Goal: Information Seeking & Learning: Learn about a topic

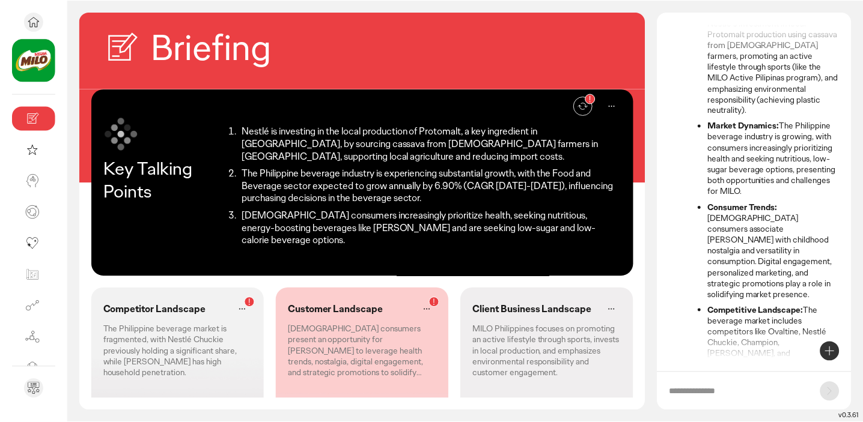
scroll to position [178, 0]
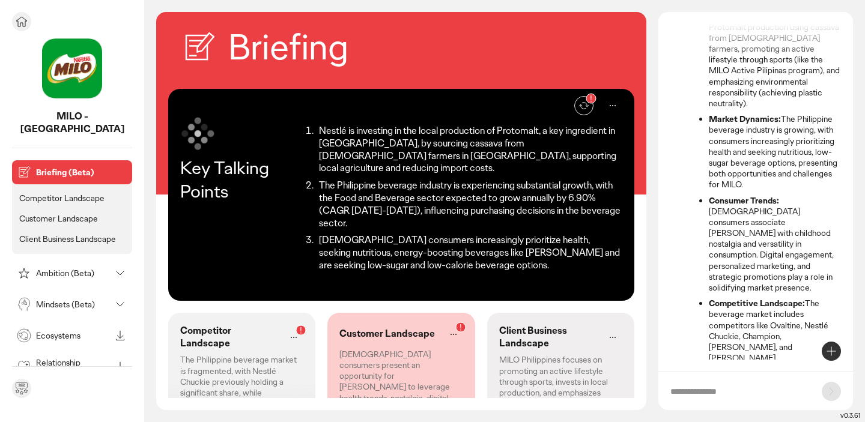
click at [61, 66] on img at bounding box center [72, 68] width 60 height 60
click at [19, 25] on icon at bounding box center [21, 21] width 14 height 14
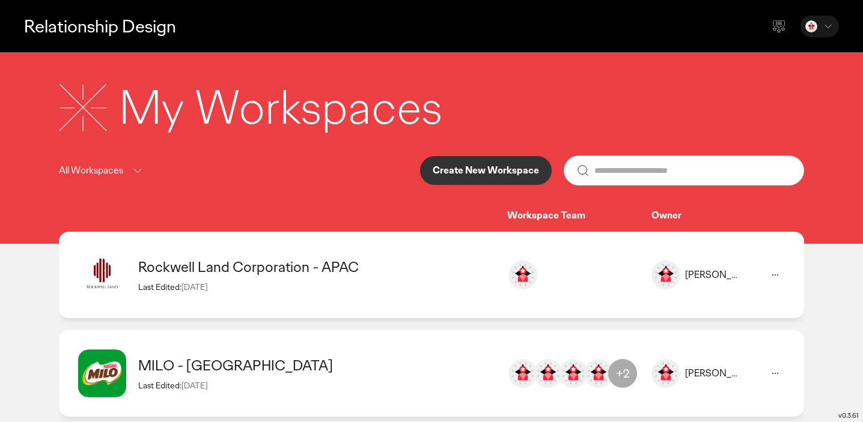
click at [482, 168] on p "Create New Workspace" at bounding box center [486, 171] width 106 height 10
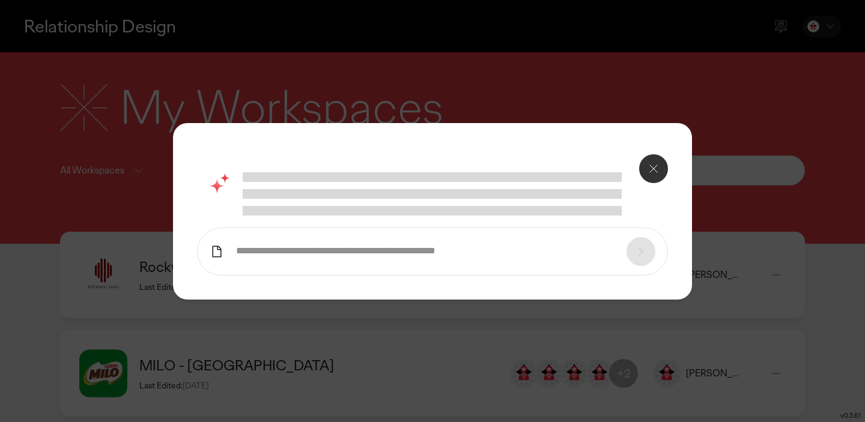
click at [649, 166] on icon at bounding box center [653, 169] width 14 height 14
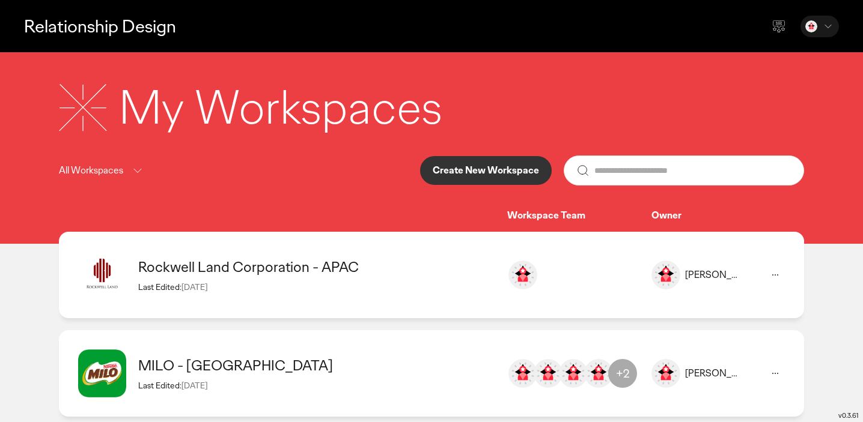
click at [777, 270] on icon at bounding box center [775, 275] width 14 height 14
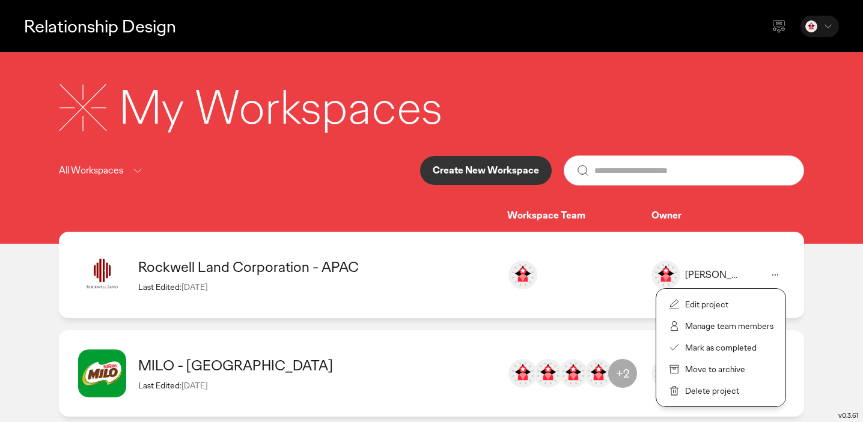
click at [729, 326] on p "Manage team members" at bounding box center [729, 326] width 88 height 11
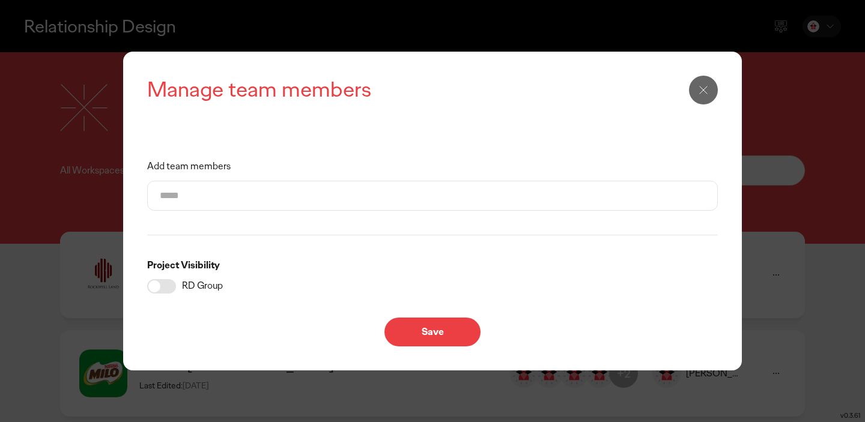
click at [350, 192] on input "Add team members" at bounding box center [432, 195] width 545 height 29
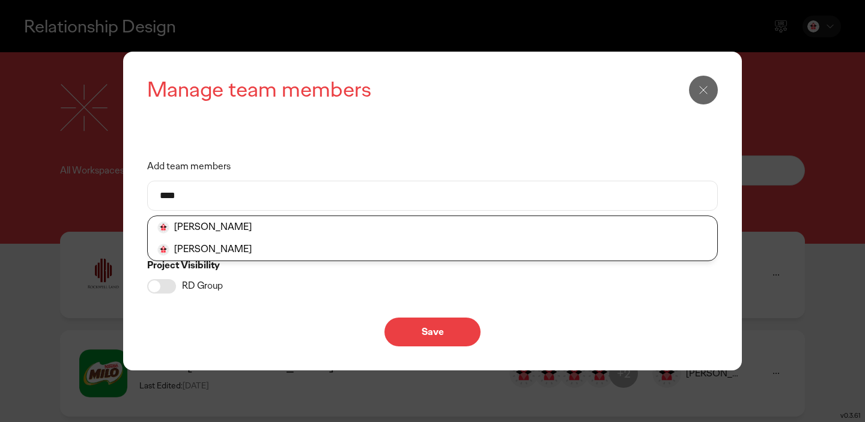
type input "****"
click at [711, 83] on button at bounding box center [703, 90] width 29 height 29
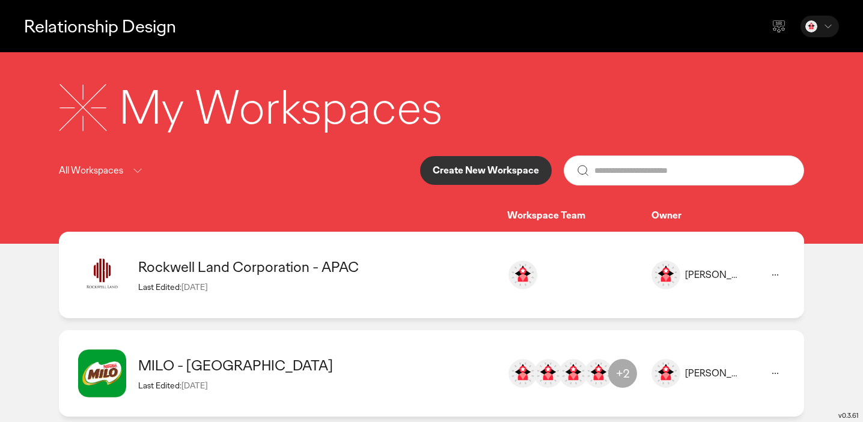
scroll to position [19, 0]
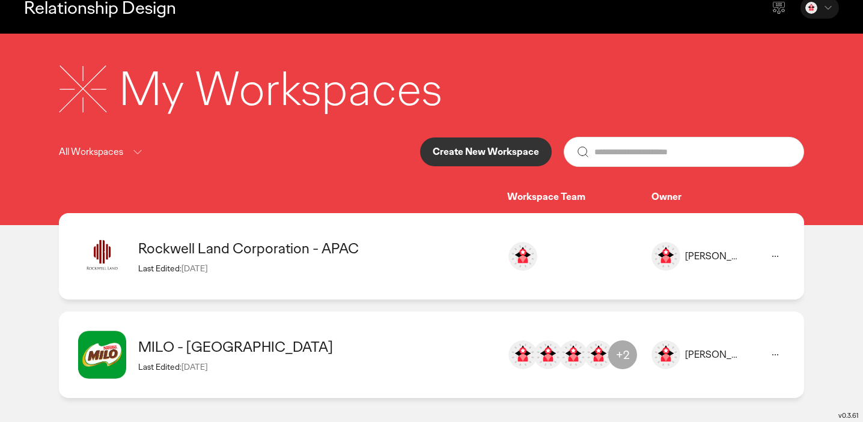
click at [315, 261] on div "Rockwell Land Corporation - APAC Last Edited: [DATE]" at bounding box center [316, 256] width 357 height 34
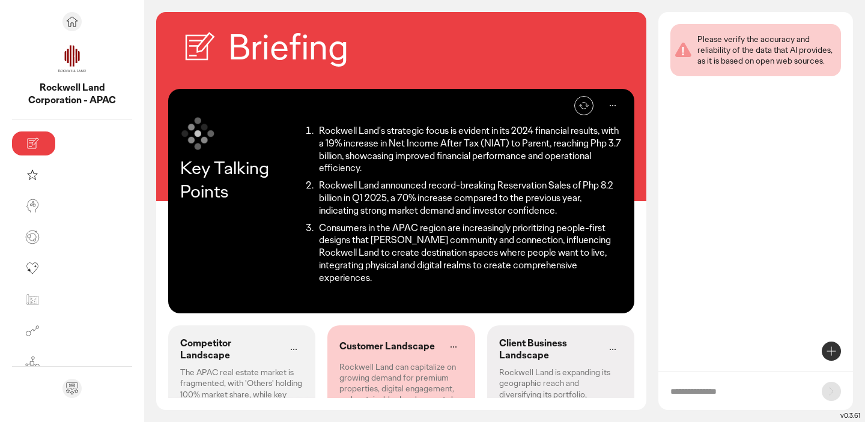
scroll to position [16, 0]
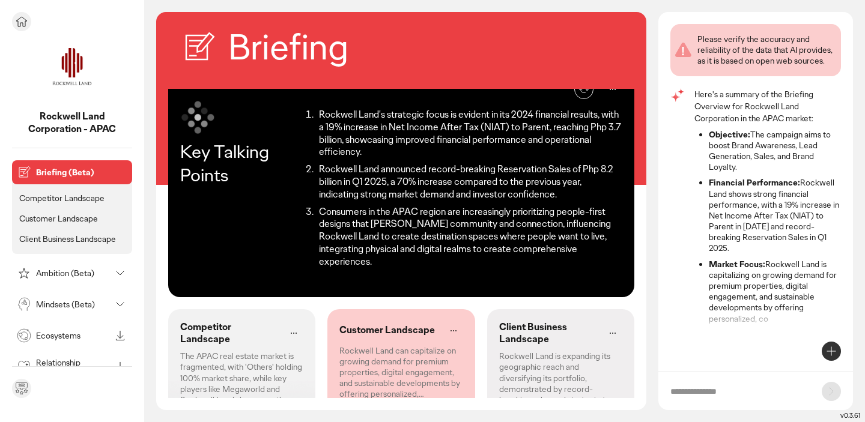
click at [73, 198] on p "Competitor Landscape" at bounding box center [61, 198] width 85 height 11
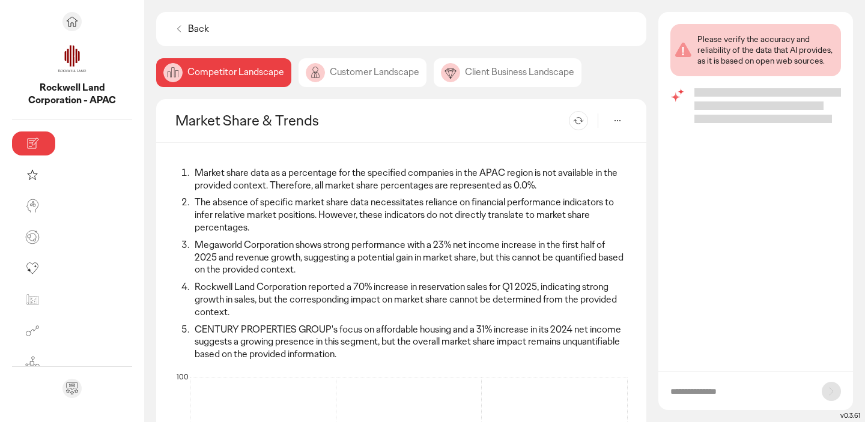
click at [434, 76] on div "Customer Landscape" at bounding box center [508, 72] width 148 height 29
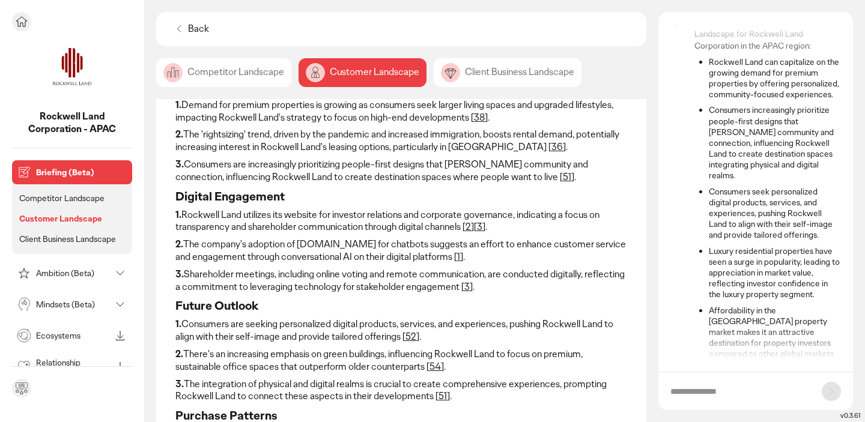
scroll to position [91, 0]
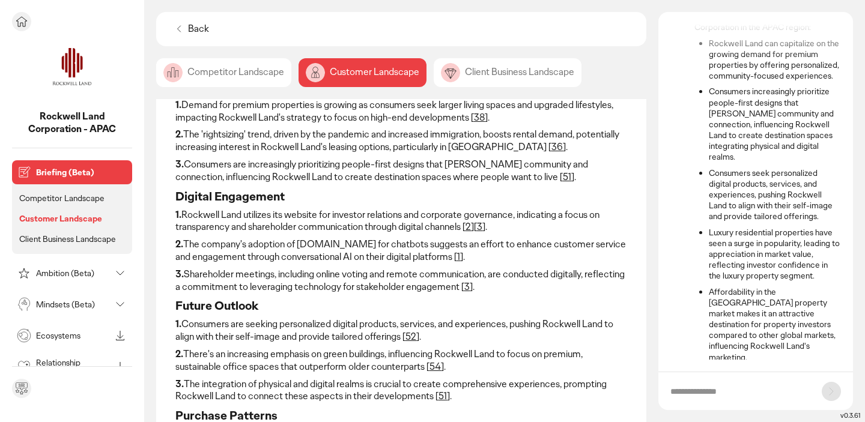
click at [65, 297] on div "Mindsets (Beta)" at bounding box center [62, 304] width 96 height 19
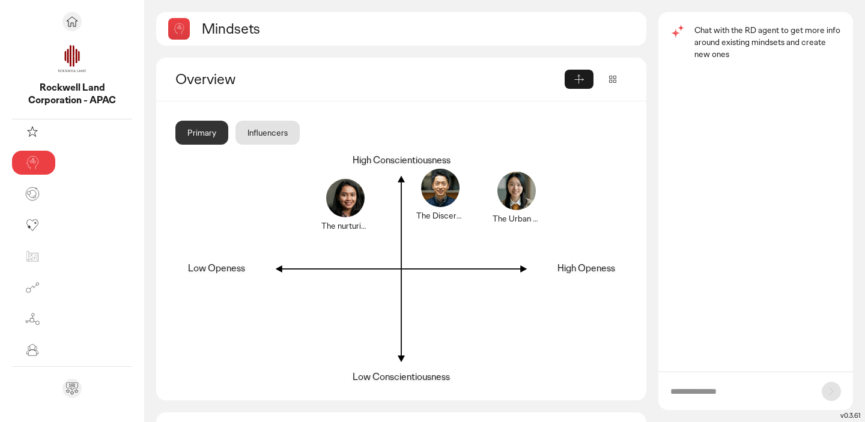
click at [235, 135] on div "Influencers" at bounding box center [267, 133] width 64 height 24
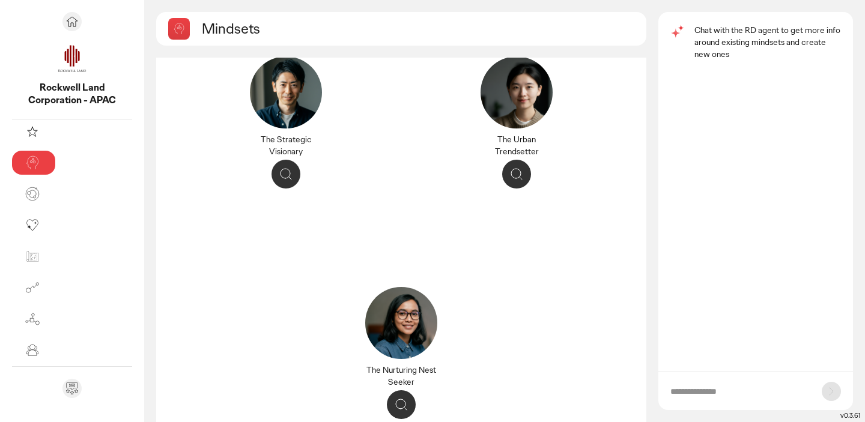
scroll to position [361, 0]
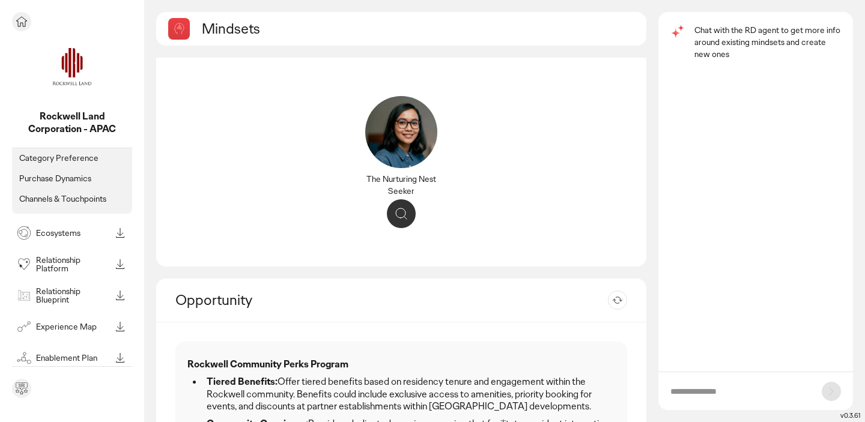
click at [69, 234] on p "Ecosystems" at bounding box center [73, 233] width 74 height 8
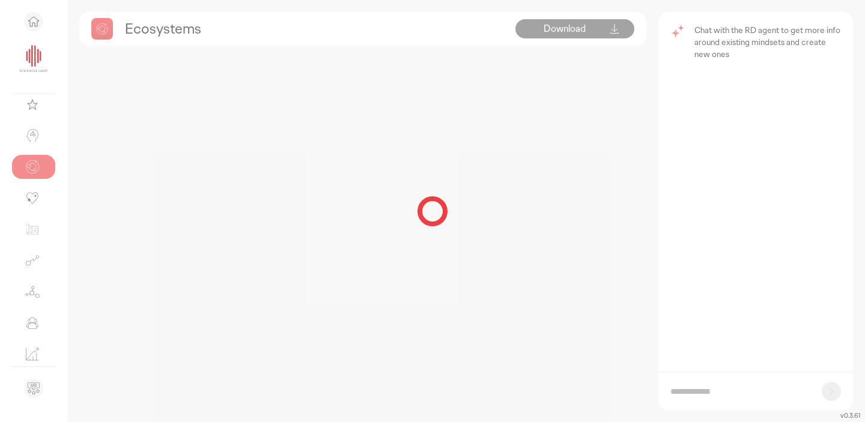
scroll to position [45, 0]
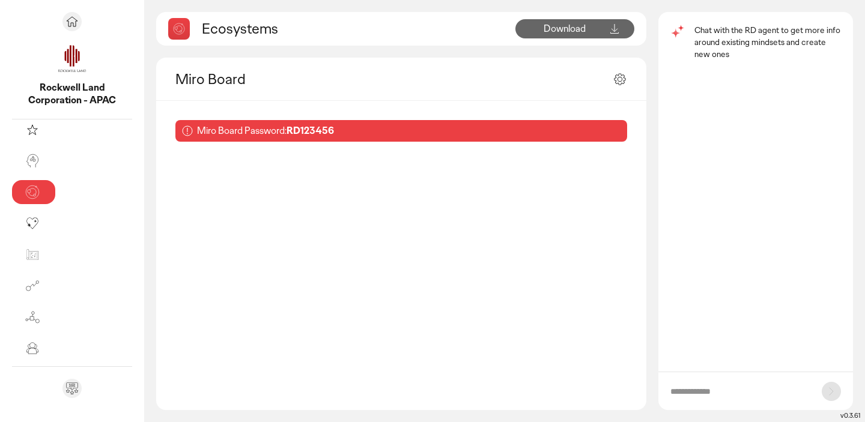
click at [287, 133] on b "RD123456" at bounding box center [310, 130] width 47 height 13
copy b "RD123456"
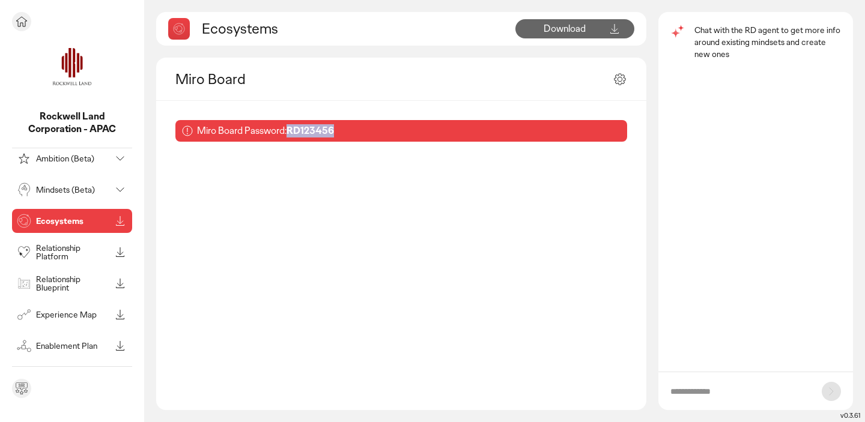
click at [55, 258] on p "Relationship Platform" at bounding box center [73, 252] width 74 height 17
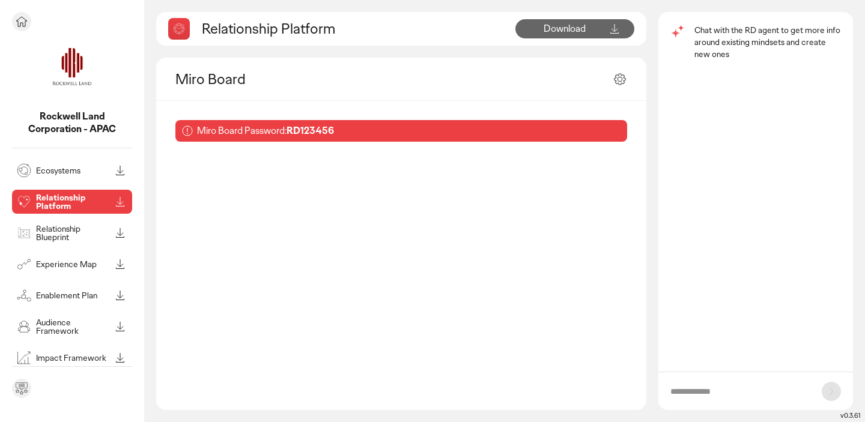
click at [45, 273] on div "Experience Map" at bounding box center [62, 264] width 96 height 19
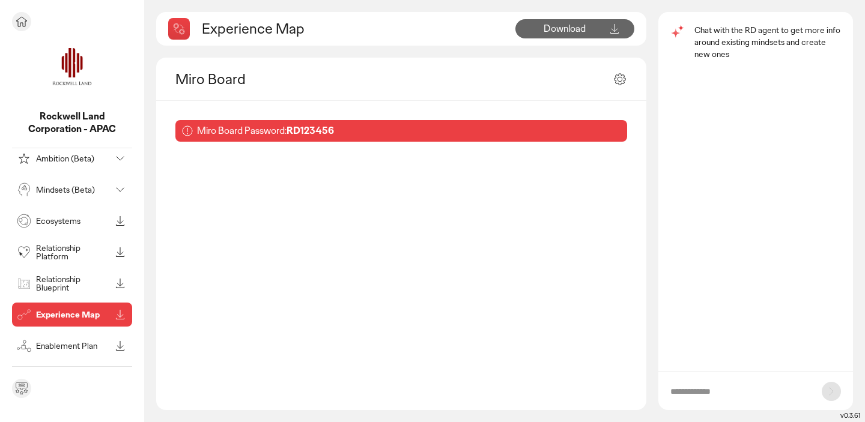
scroll to position [120, 0]
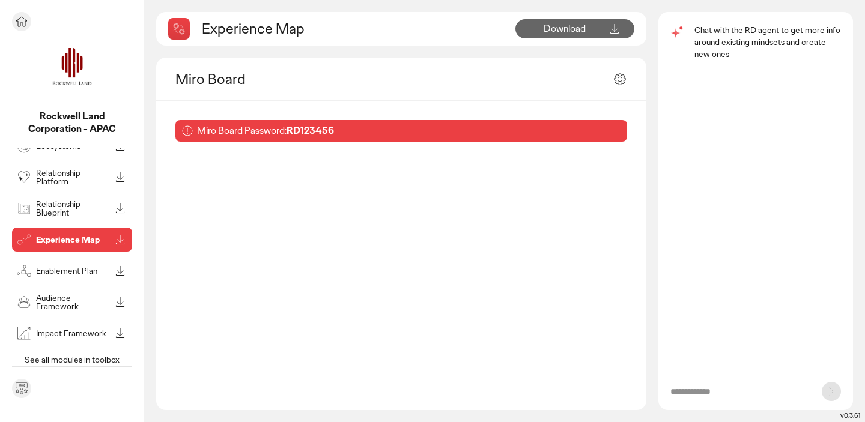
click at [58, 308] on p "Audience Framework" at bounding box center [73, 302] width 74 height 17
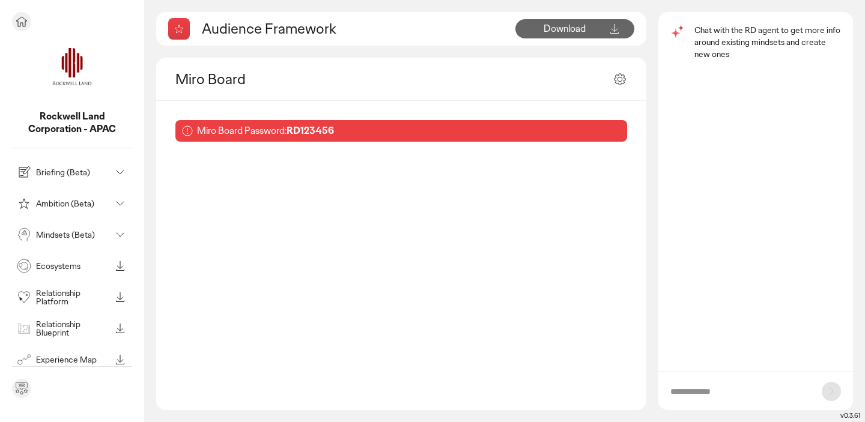
click at [88, 234] on p "Mindsets (Beta)" at bounding box center [73, 235] width 74 height 8
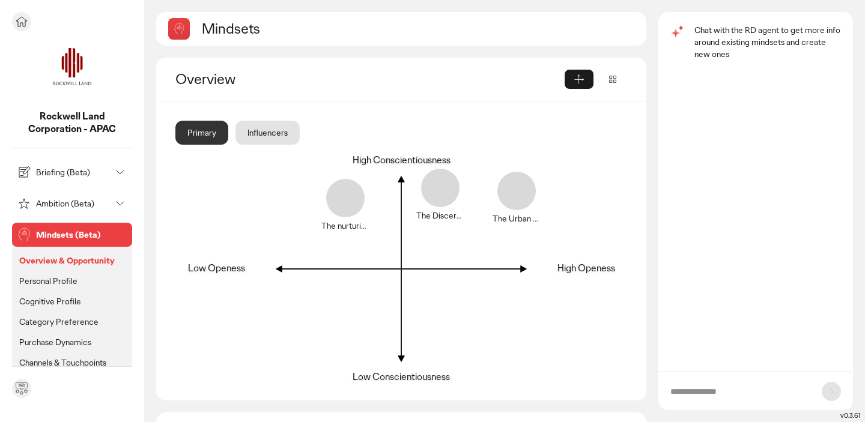
click at [90, 165] on div "Briefing (Beta)" at bounding box center [62, 172] width 96 height 19
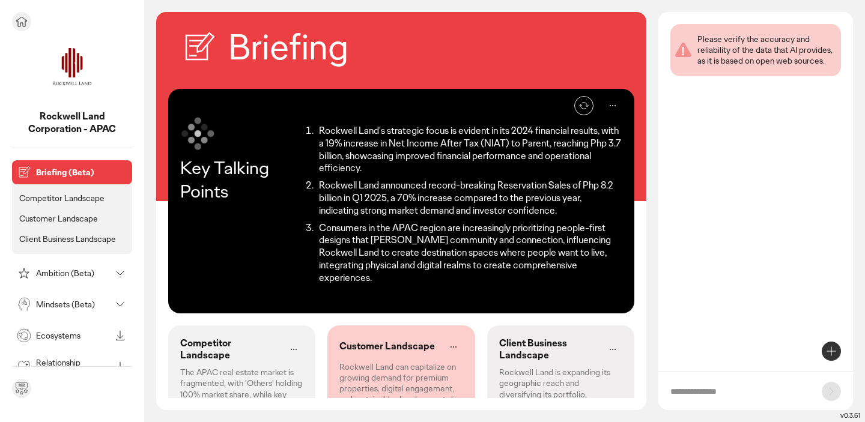
click at [92, 202] on p "Competitor Landscape" at bounding box center [61, 198] width 85 height 11
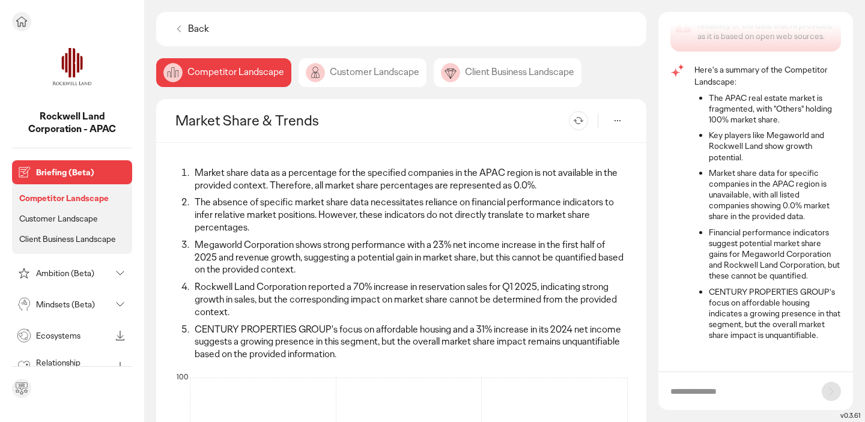
click at [66, 71] on img at bounding box center [72, 68] width 60 height 60
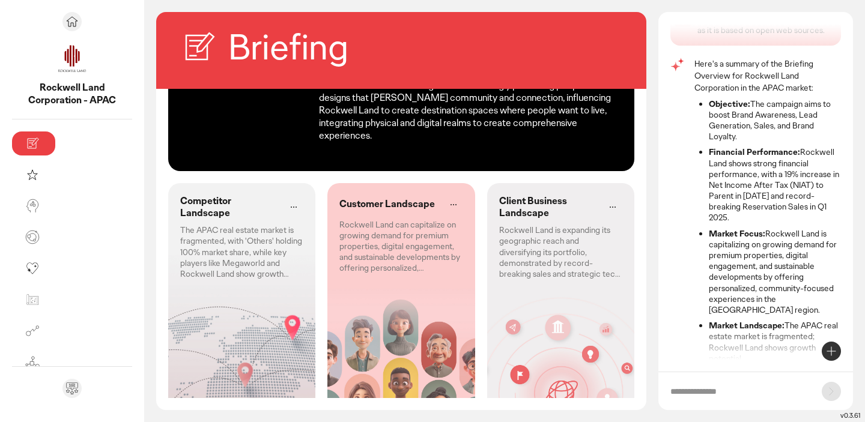
scroll to position [103, 0]
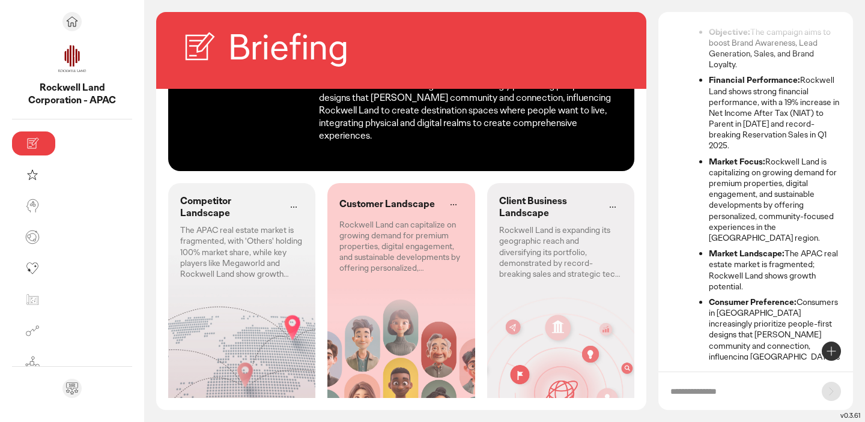
click at [213, 225] on p "The APAC real estate market is fragmented, with 'Others' holding 100% market sh…" at bounding box center [241, 252] width 123 height 55
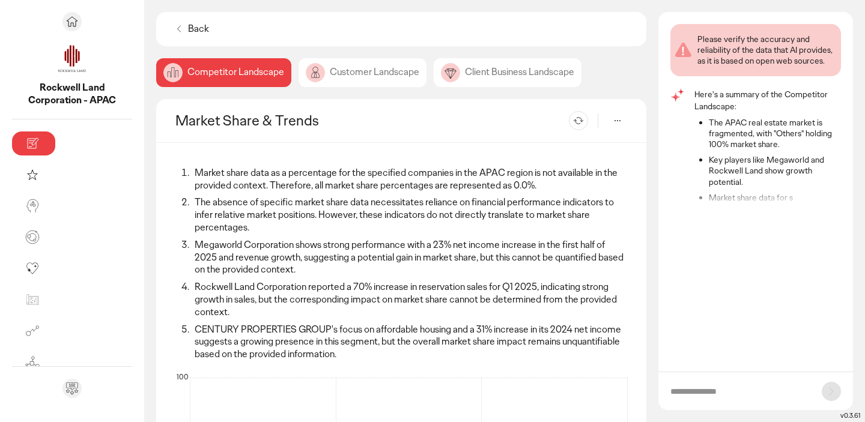
click at [218, 324] on li "CENTURY PROPERTIES GROUP's focus on affordable housing and a 31% increase in it…" at bounding box center [409, 342] width 436 height 37
